Goal: Task Accomplishment & Management: Use online tool/utility

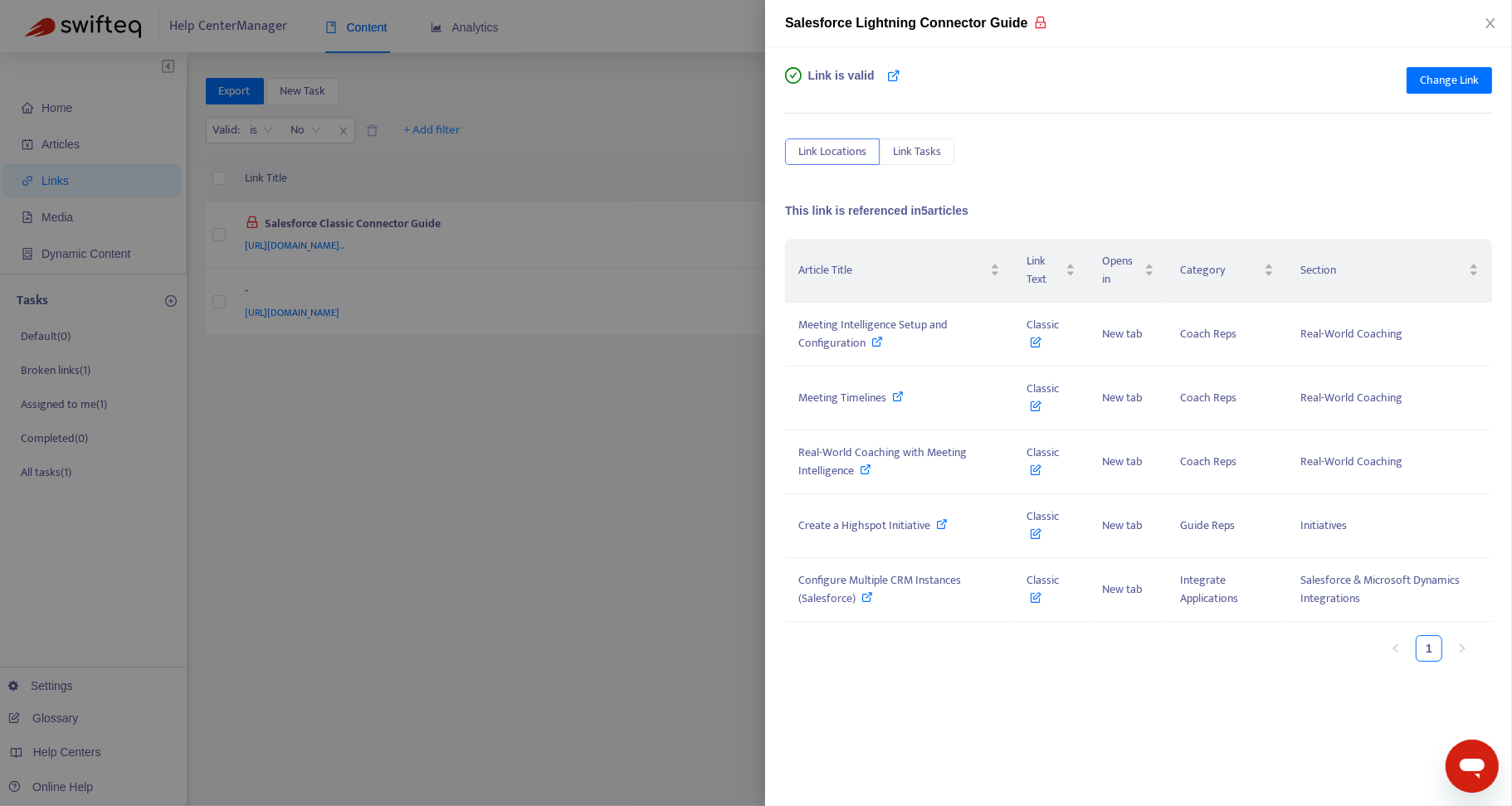
click at [505, 531] on div at bounding box center [756, 403] width 1512 height 806
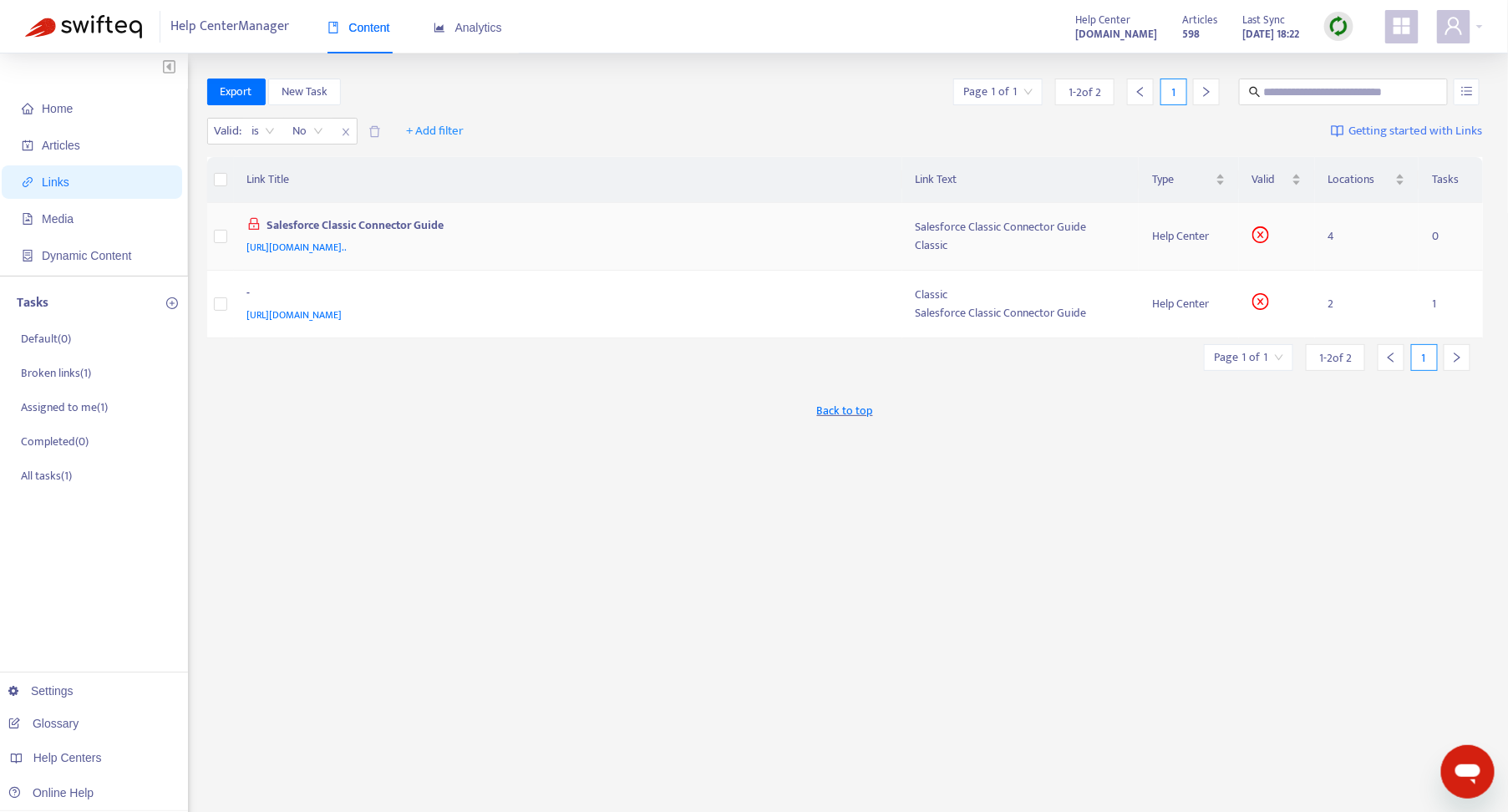
click at [791, 251] on div "[URL][DOMAIN_NAME].." at bounding box center [566, 248] width 636 height 18
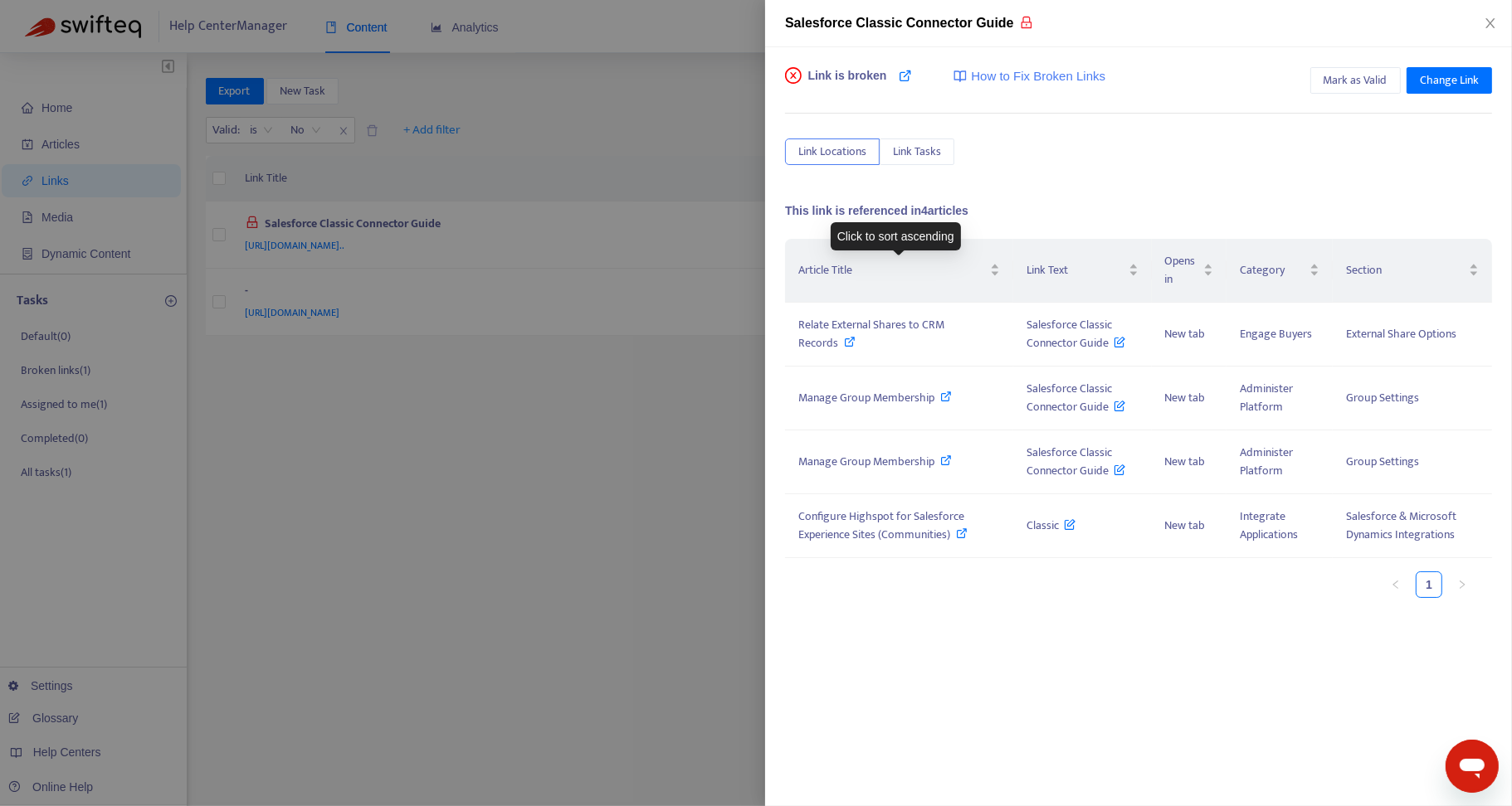
click at [600, 494] on div at bounding box center [756, 403] width 1512 height 806
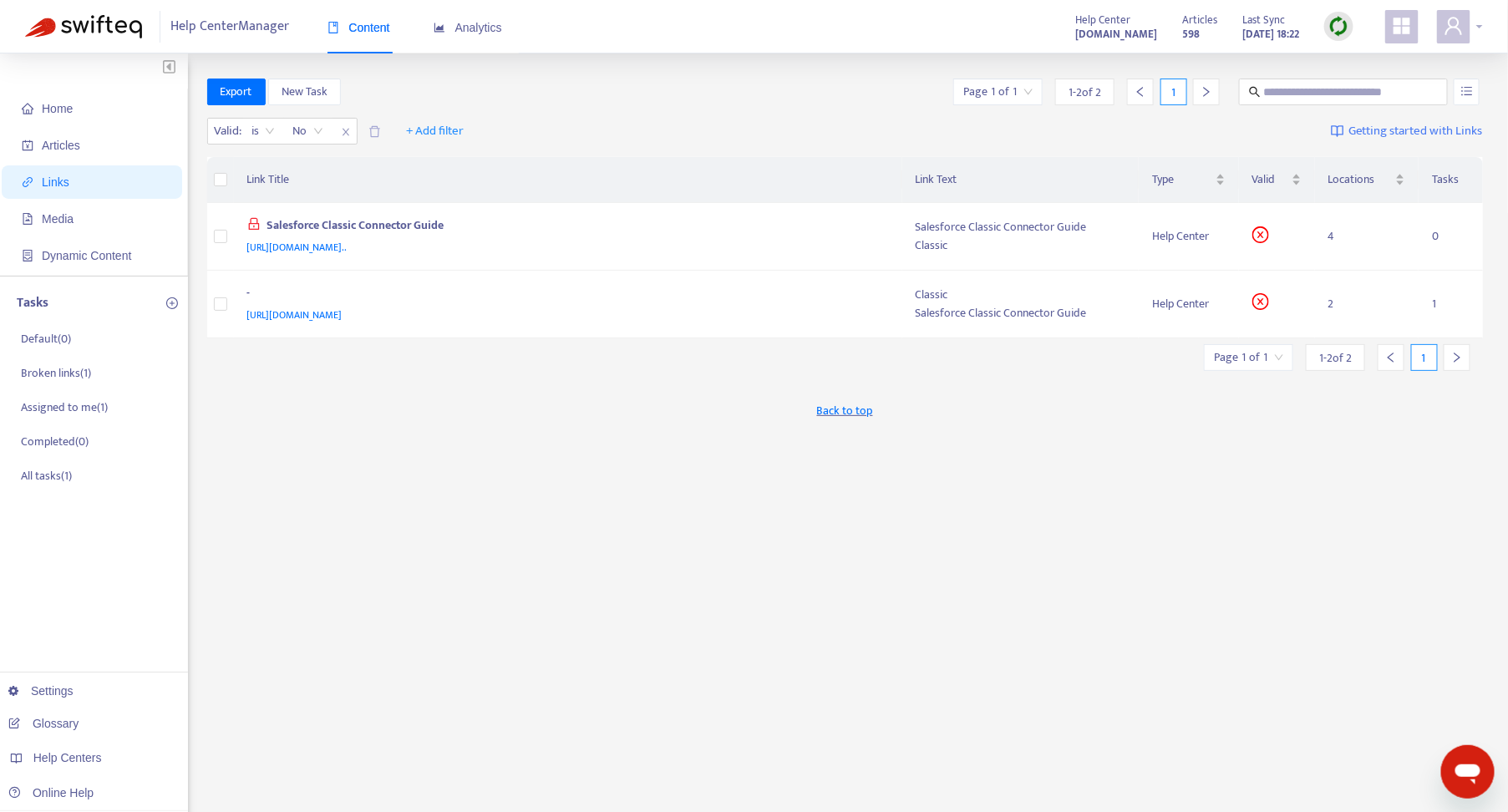
click at [1444, 33] on icon "user" at bounding box center [1454, 26] width 20 height 20
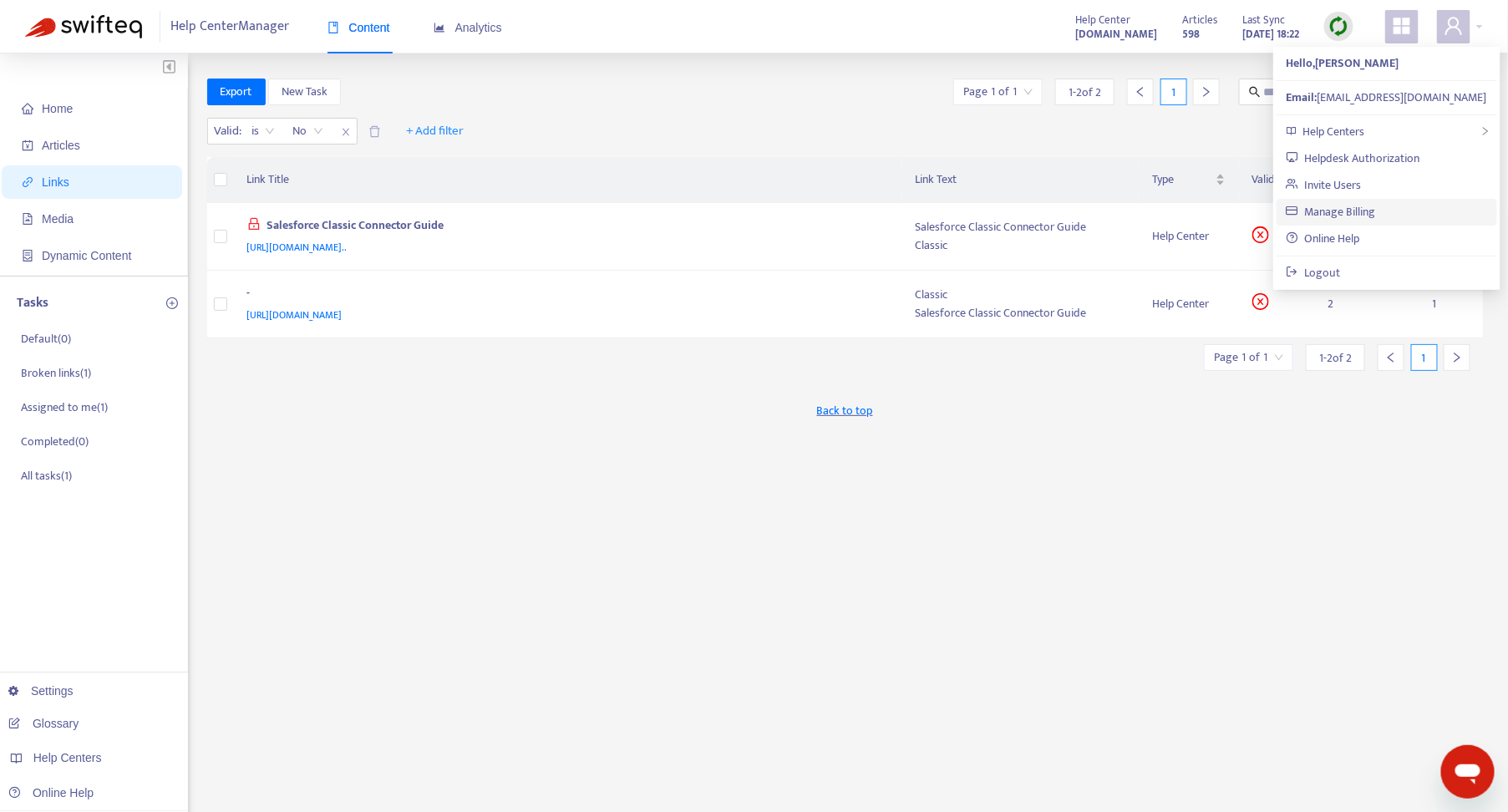
click at [1326, 208] on link "Manage Billing" at bounding box center [1332, 212] width 90 height 19
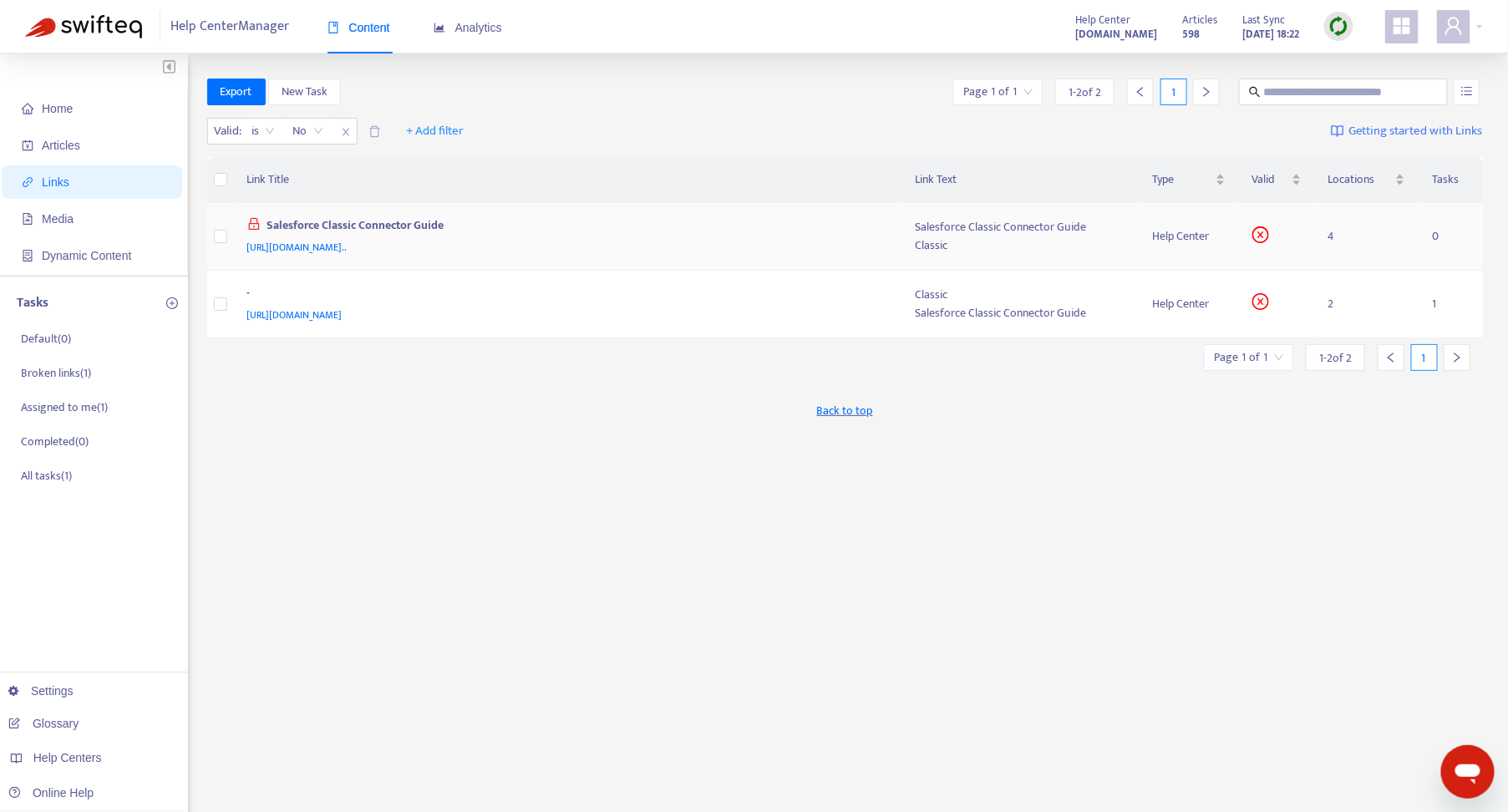
click at [347, 249] on span "[URL][DOMAIN_NAME].." at bounding box center [298, 248] width 101 height 17
click at [799, 239] on div "[URL][DOMAIN_NAME].." at bounding box center [566, 248] width 636 height 18
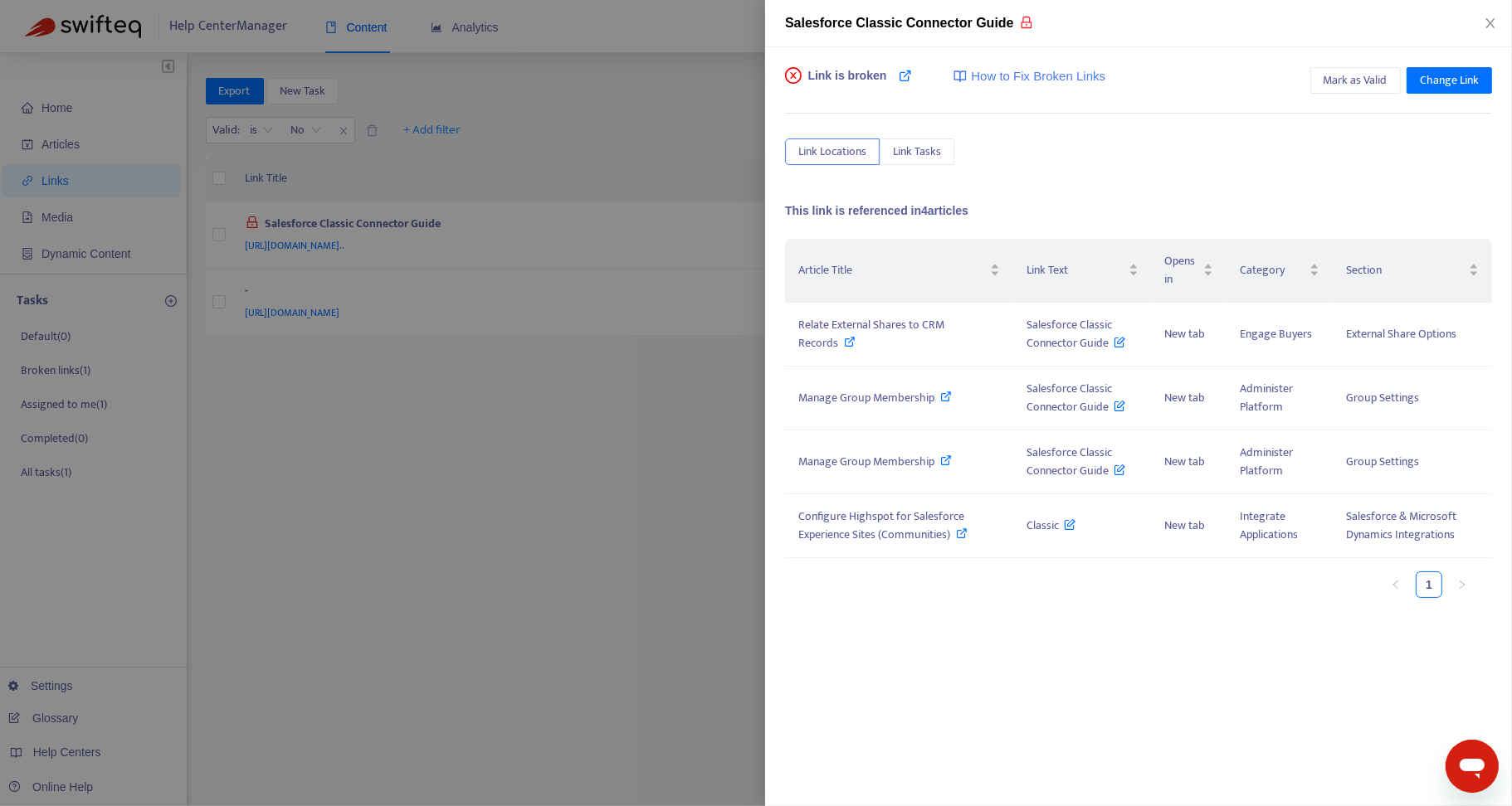
click at [672, 491] on div at bounding box center [756, 403] width 1512 height 806
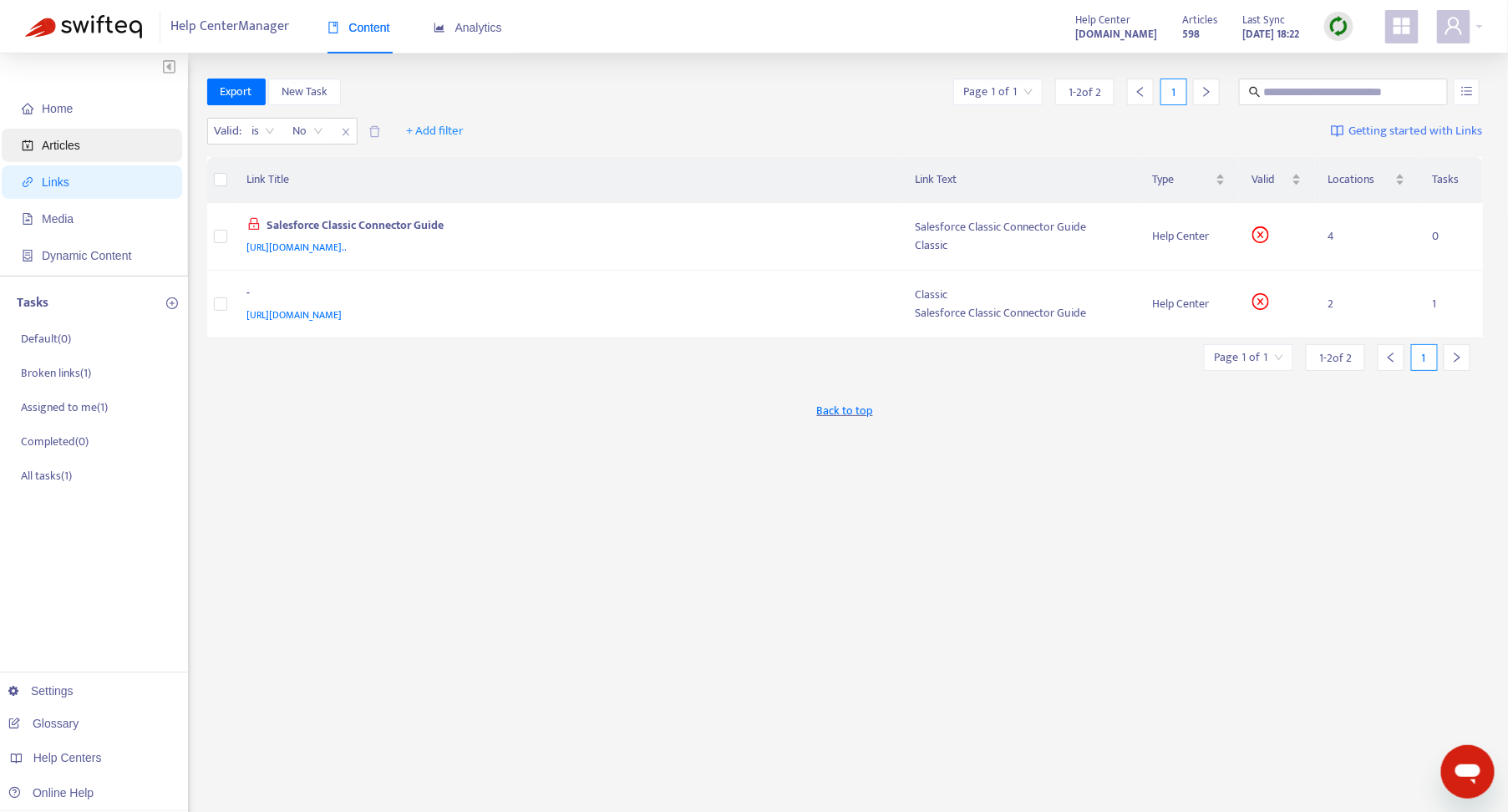
click at [77, 140] on span "Articles" at bounding box center [61, 145] width 39 height 13
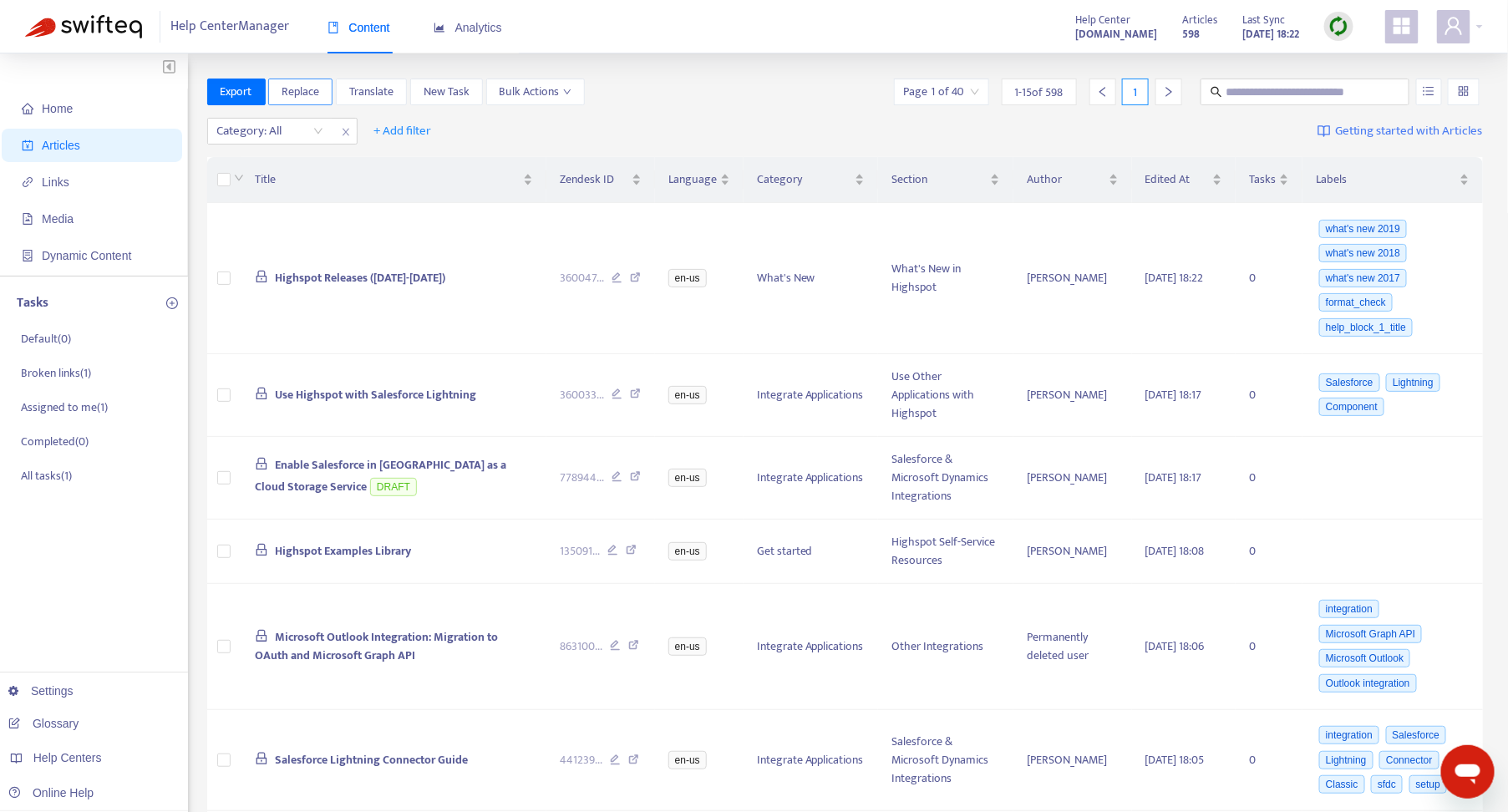
click at [299, 88] on span "Replace" at bounding box center [300, 92] width 38 height 18
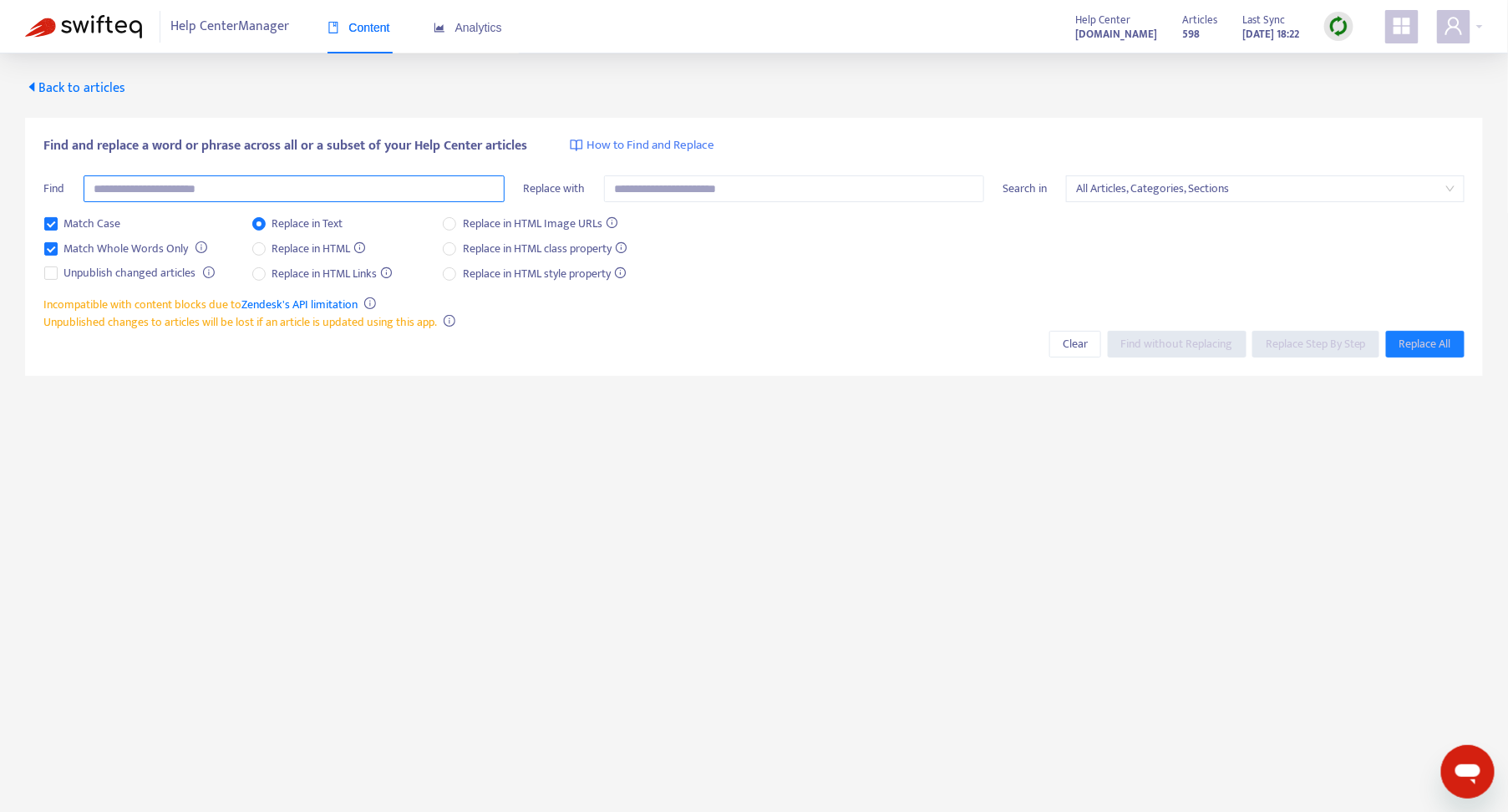
click at [214, 178] on input "text" at bounding box center [294, 188] width 421 height 27
type input "**********"
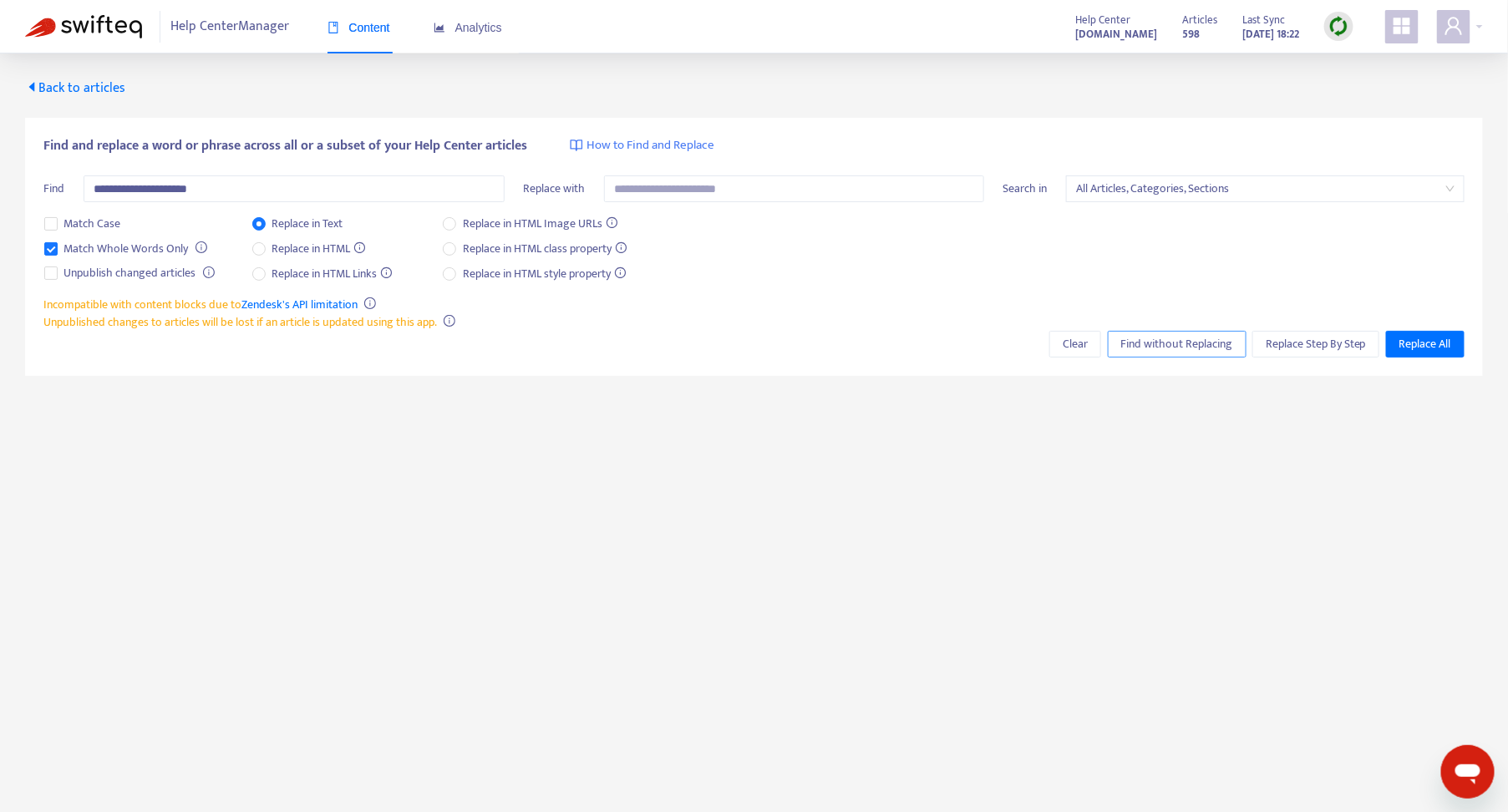
click at [1193, 338] on span "Find without Replacing" at bounding box center [1177, 345] width 112 height 18
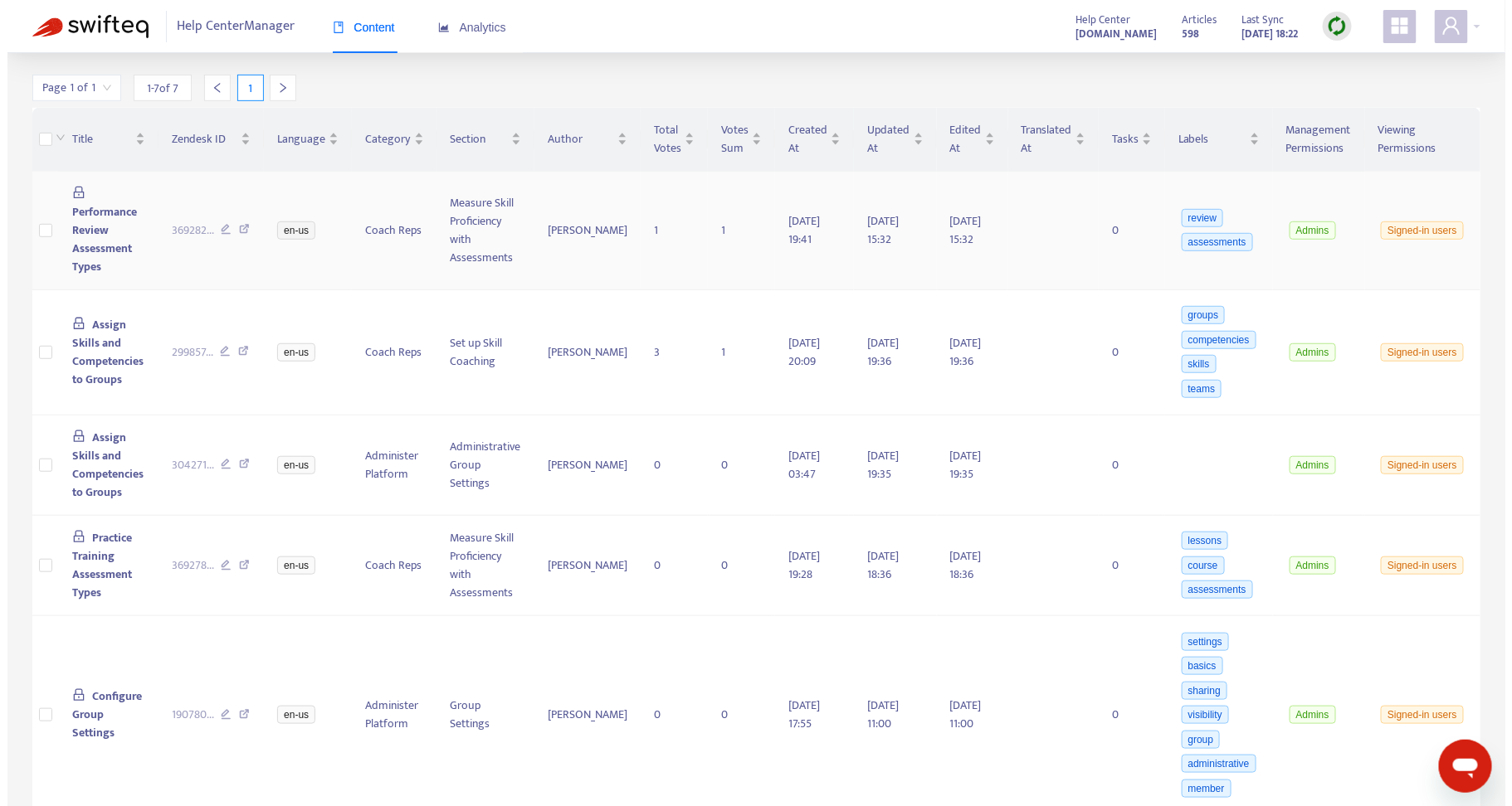
scroll to position [390, 0]
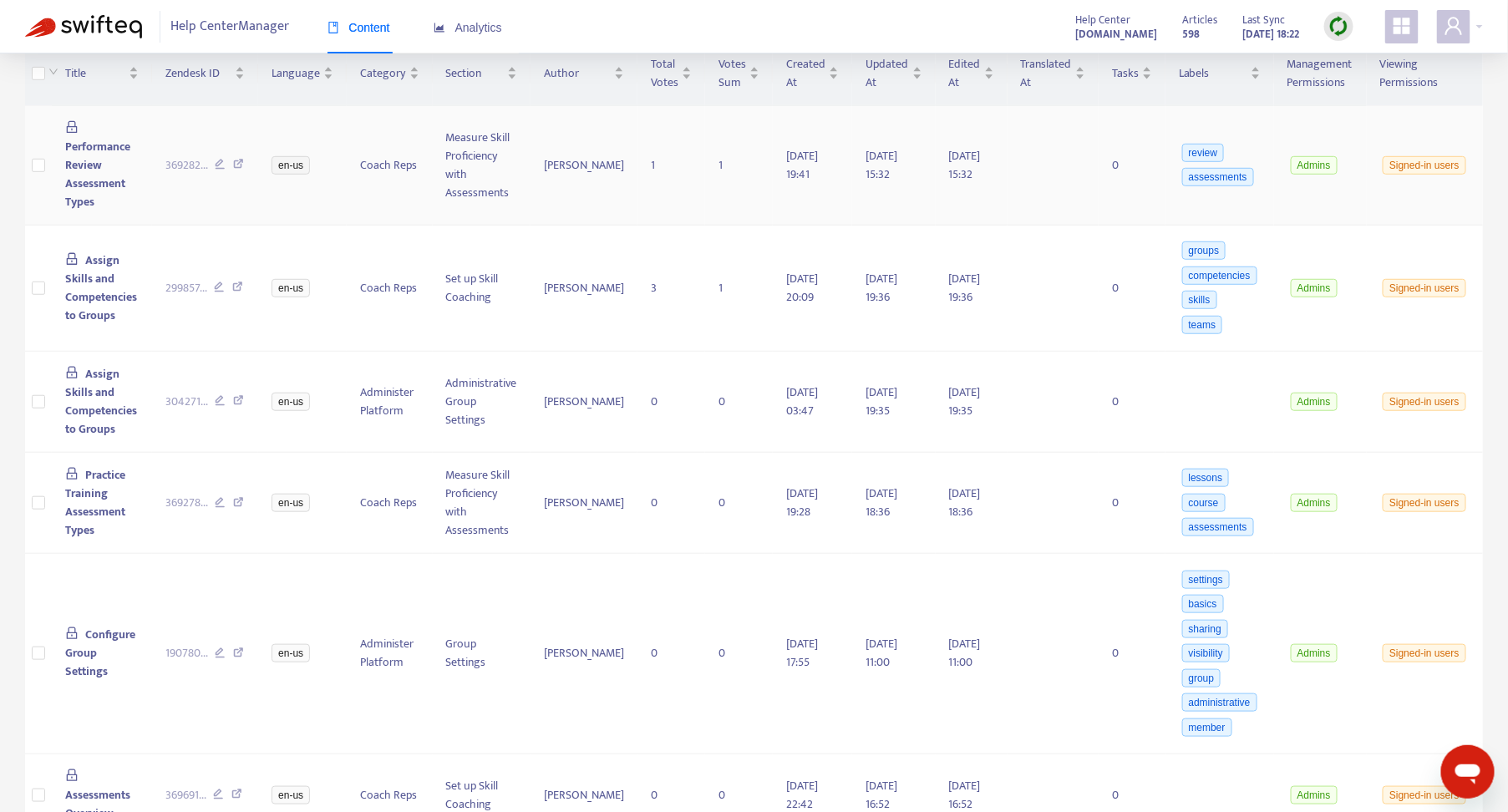
click at [252, 200] on td "369282 ..." at bounding box center [206, 165] width 107 height 119
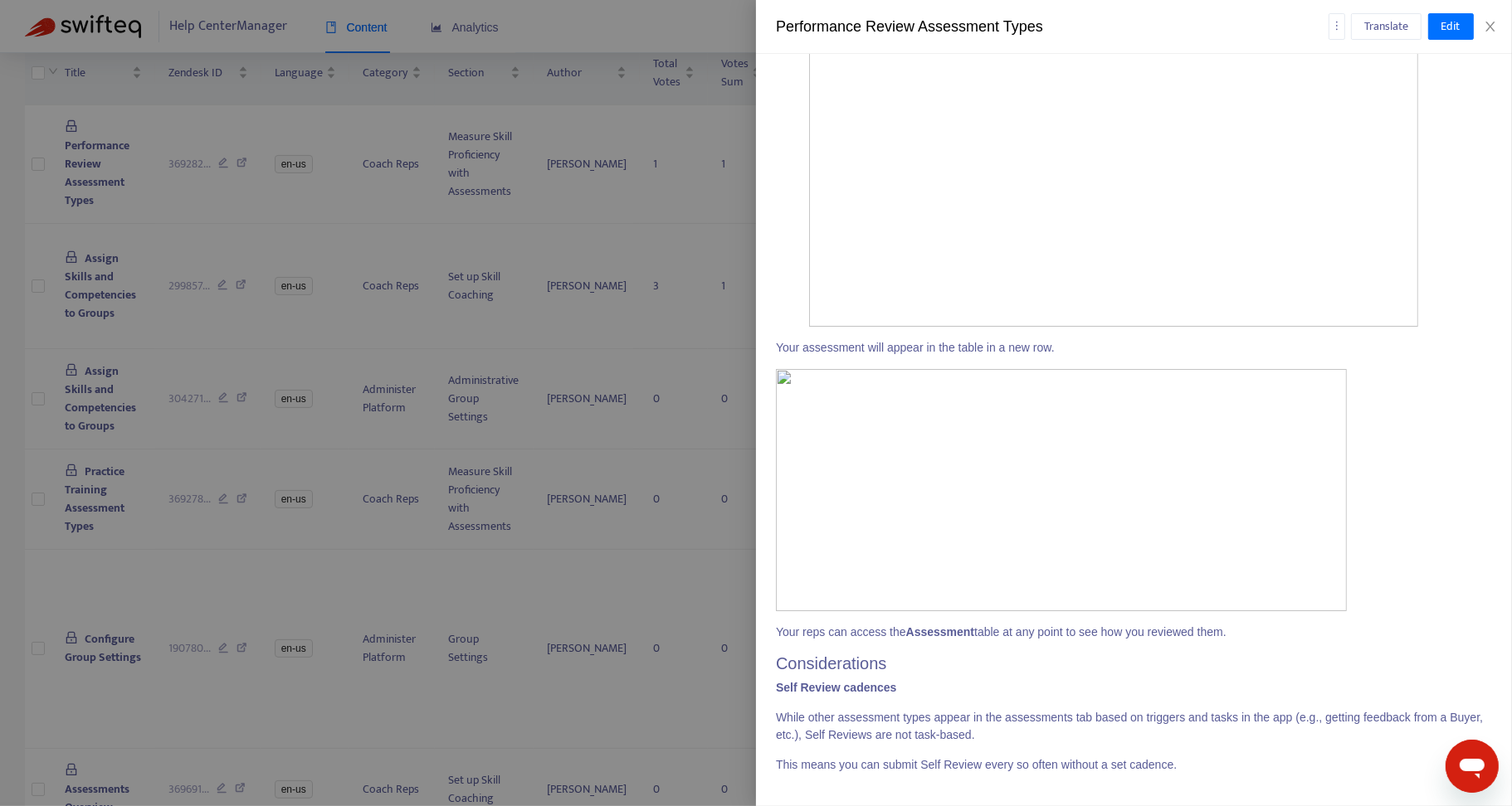
scroll to position [88, 0]
